Goal: Navigation & Orientation: Find specific page/section

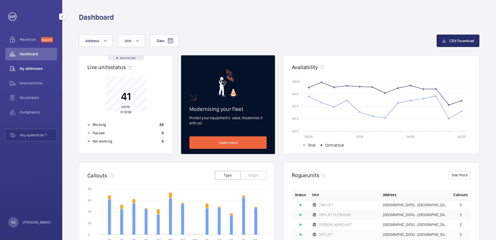
click at [39, 68] on span "My addresses" at bounding box center [38, 68] width 37 height 5
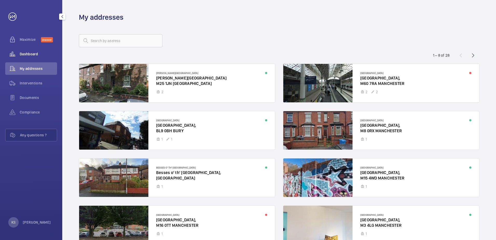
click at [30, 53] on span "Dashboard" at bounding box center [38, 53] width 37 height 5
